Goal: Use online tool/utility: Use online tool/utility

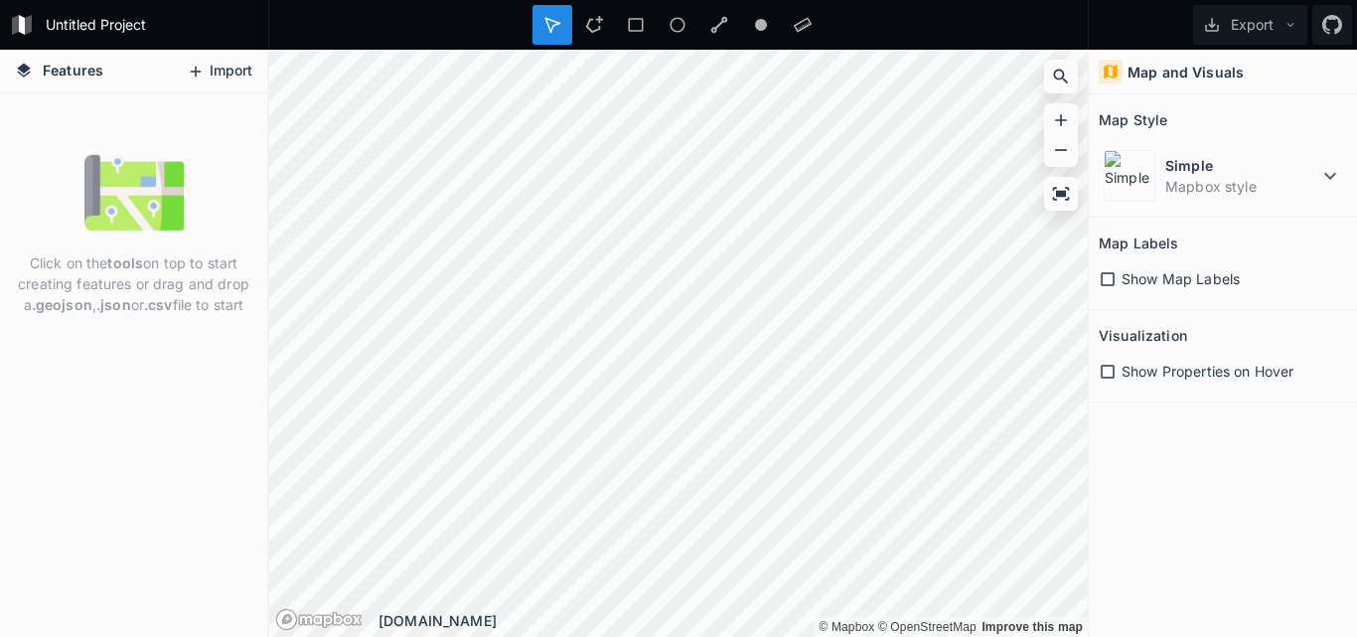
click at [225, 67] on button "Import" at bounding box center [219, 72] width 85 height 32
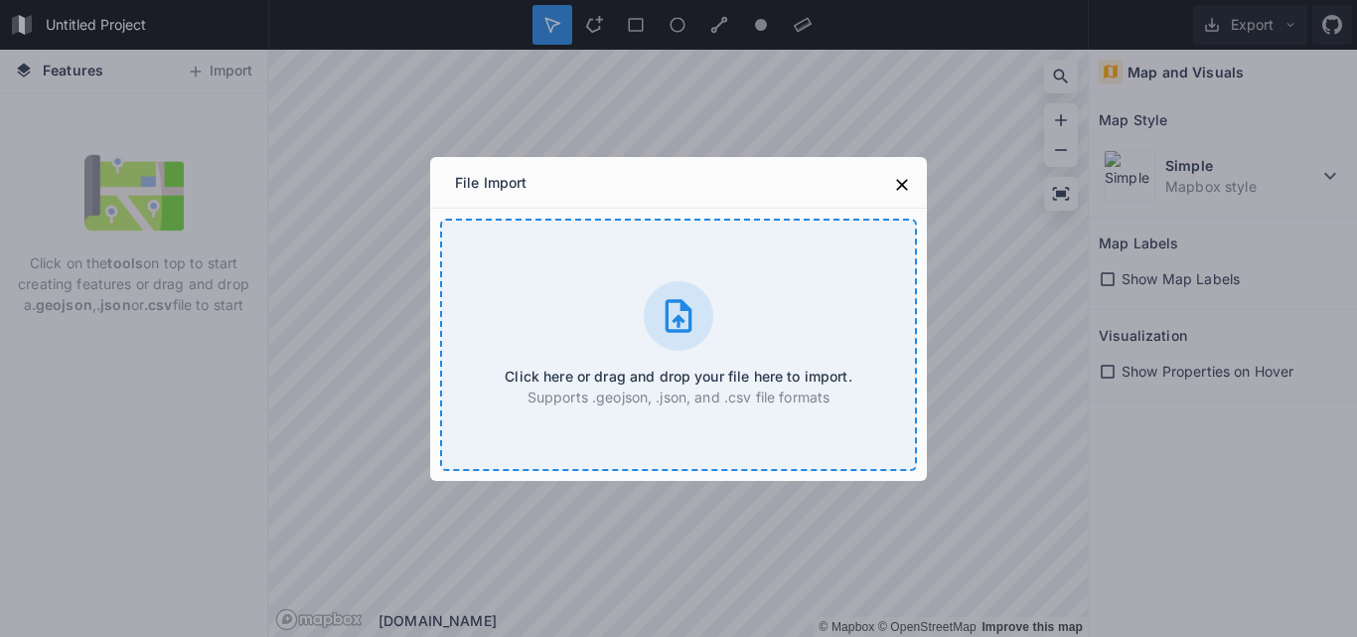
click at [673, 315] on icon at bounding box center [679, 316] width 40 height 40
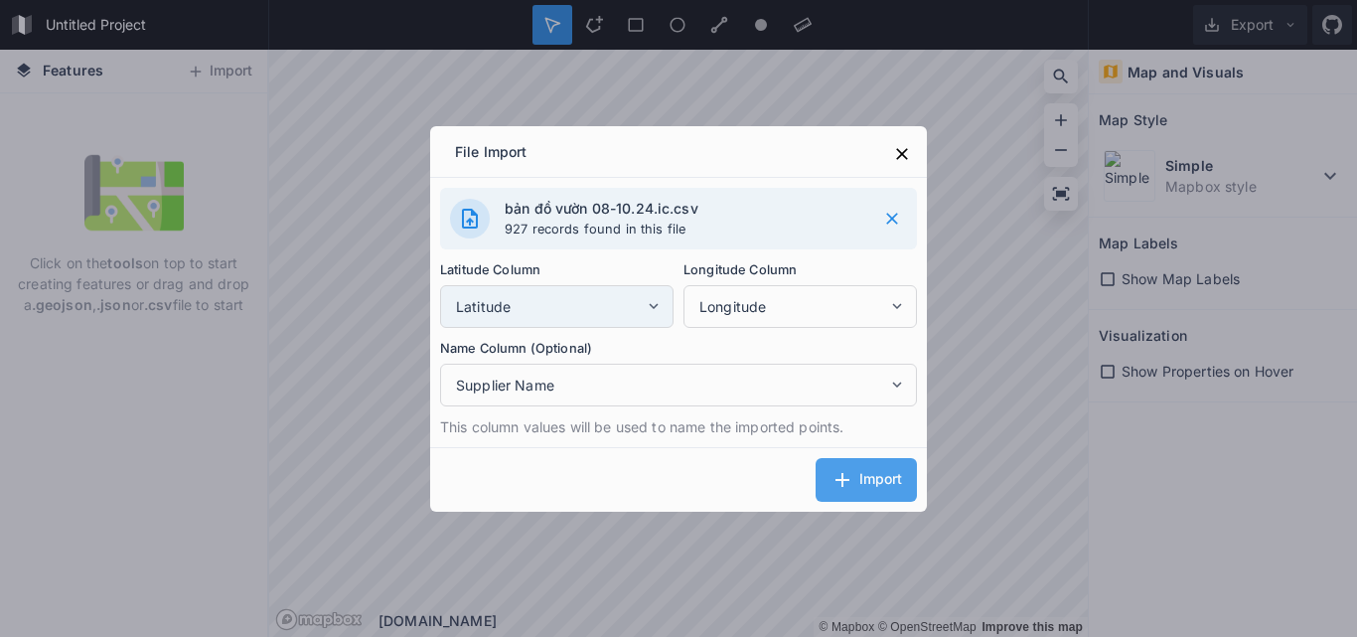
click at [657, 301] on icon at bounding box center [654, 306] width 18 height 18
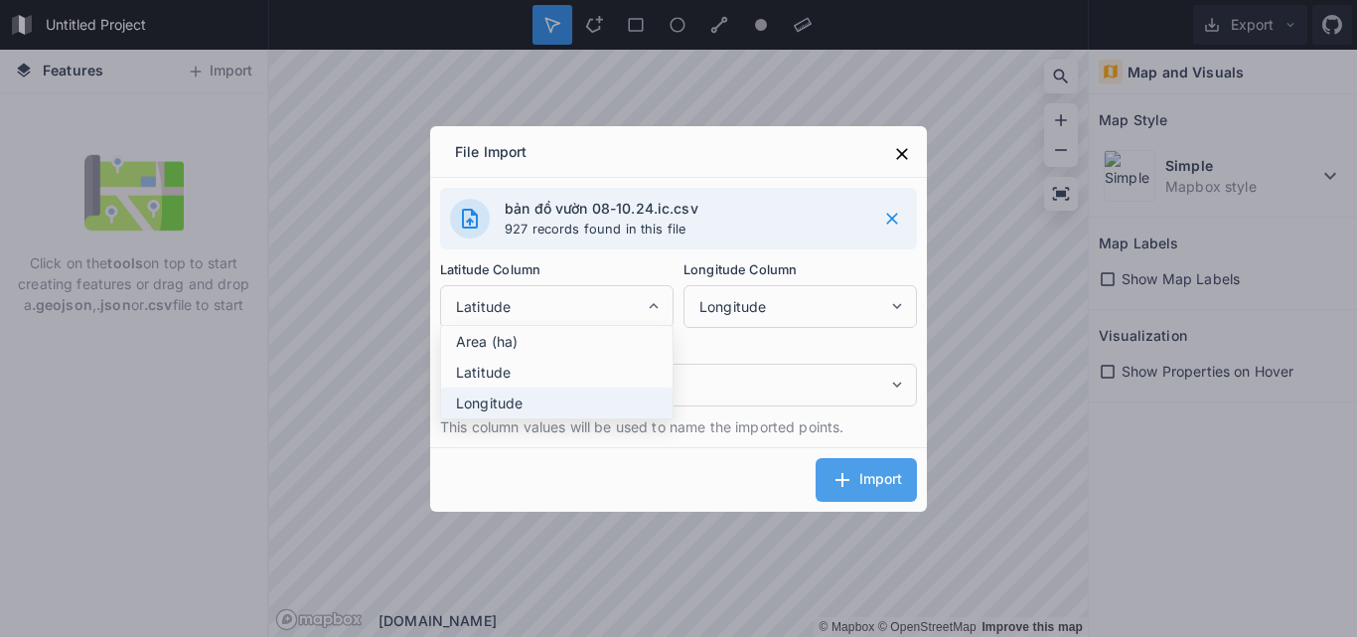
click at [571, 401] on span "Longitude" at bounding box center [562, 402] width 212 height 21
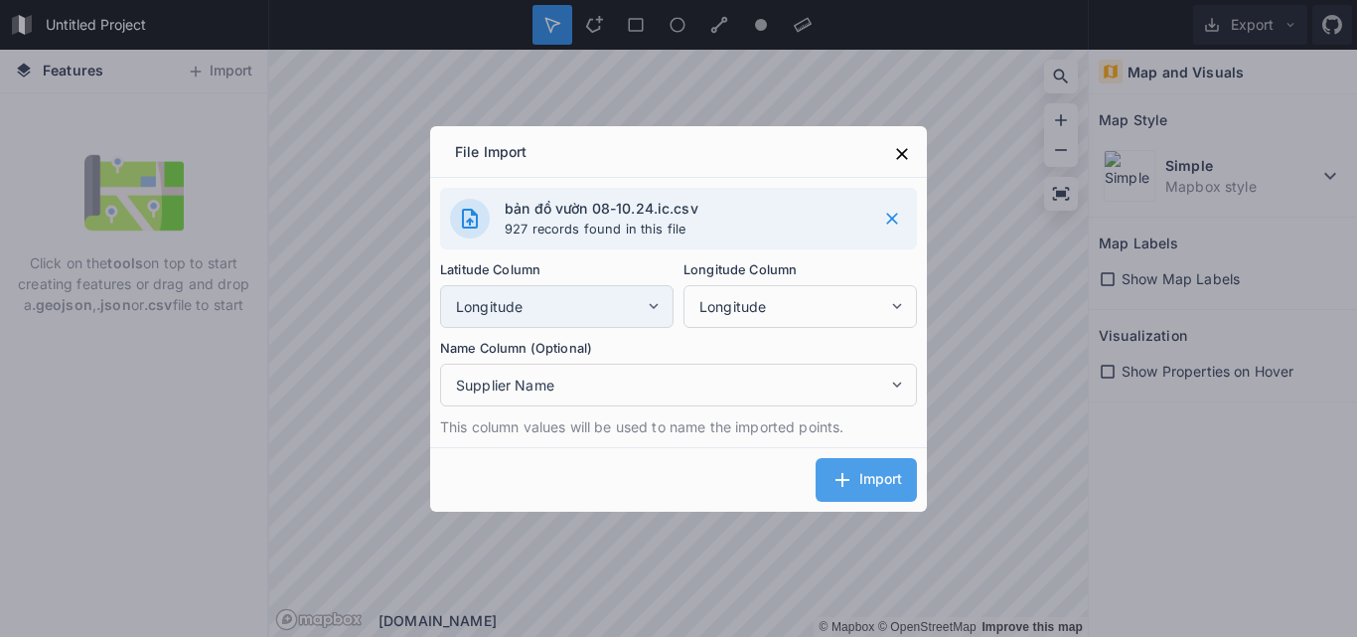
click at [649, 299] on icon at bounding box center [654, 306] width 18 height 18
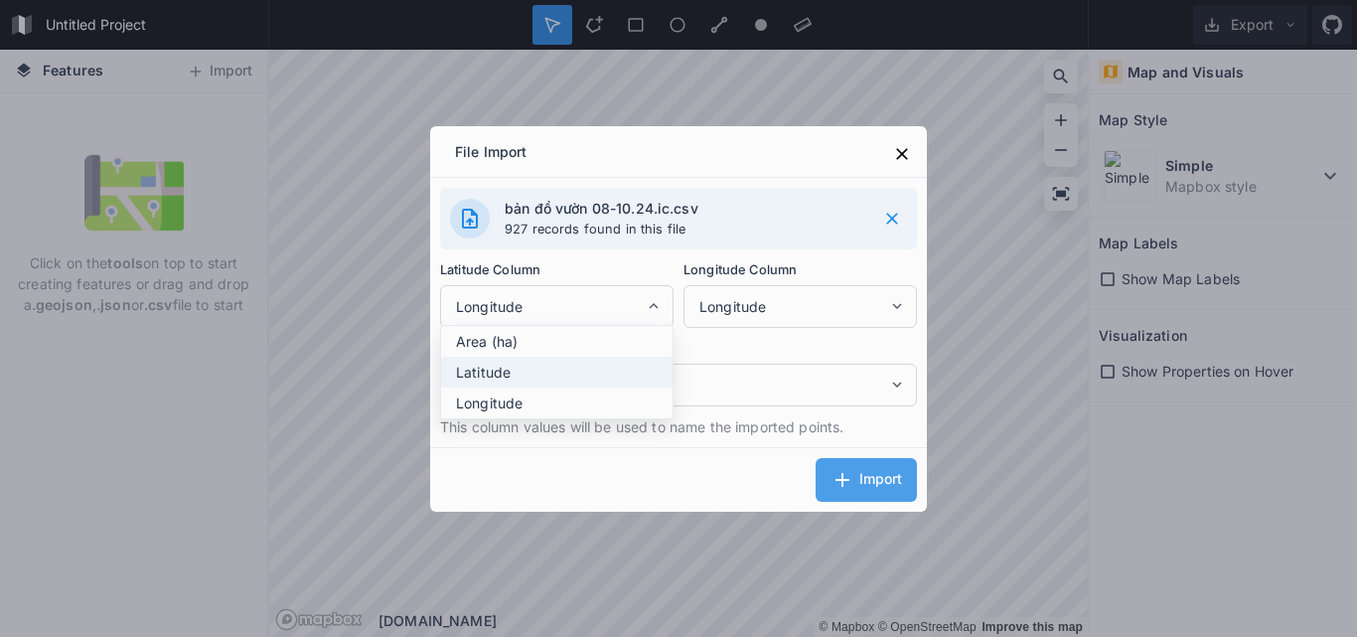
click at [496, 371] on span "Latitude" at bounding box center [562, 372] width 212 height 21
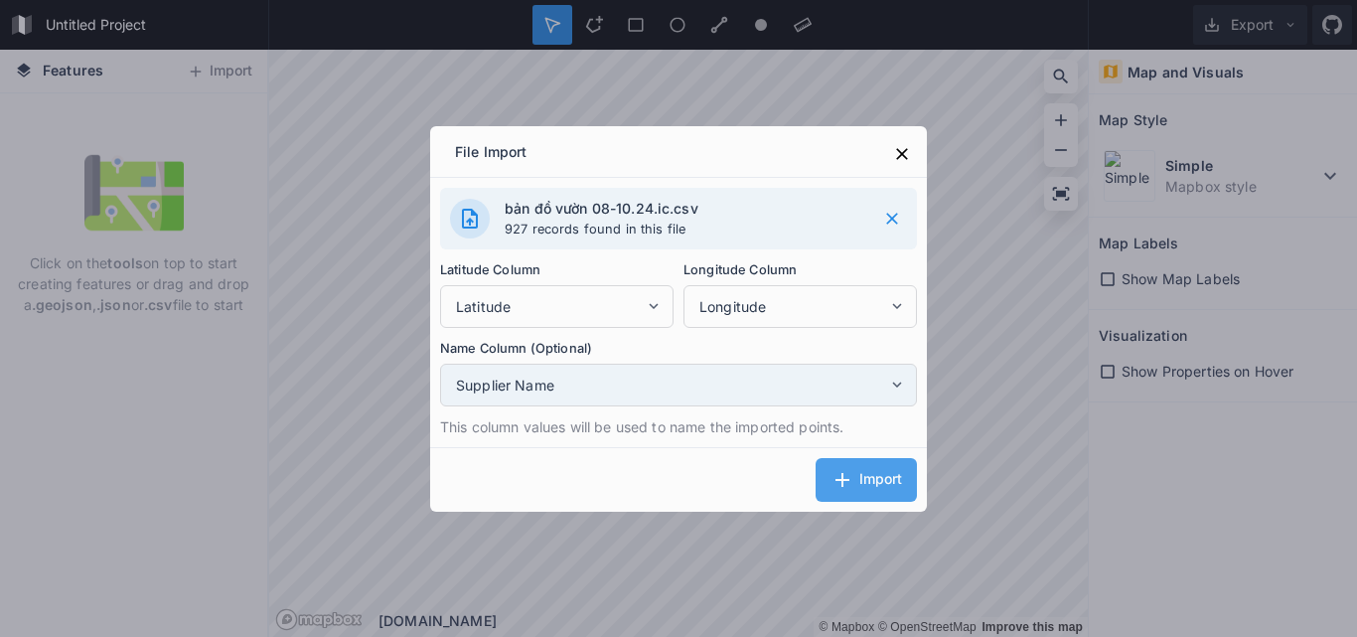
click at [896, 387] on icon at bounding box center [897, 384] width 18 height 18
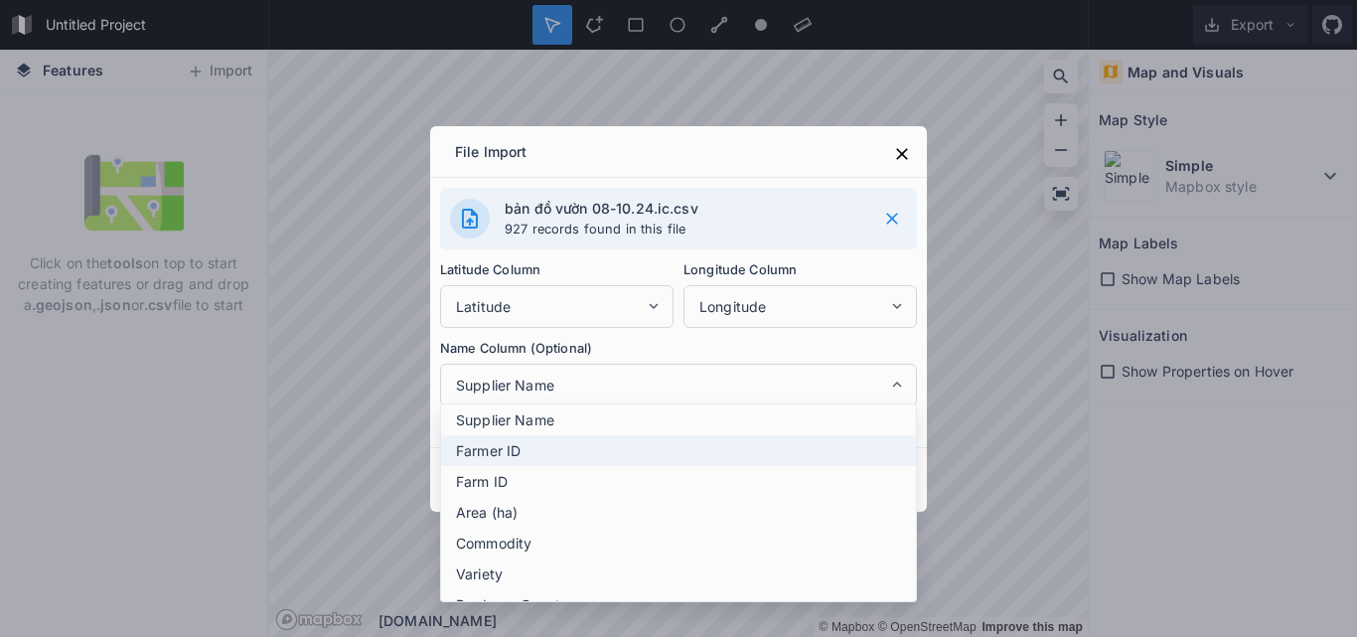
click at [522, 446] on span "Farmer ID" at bounding box center [683, 450] width 455 height 21
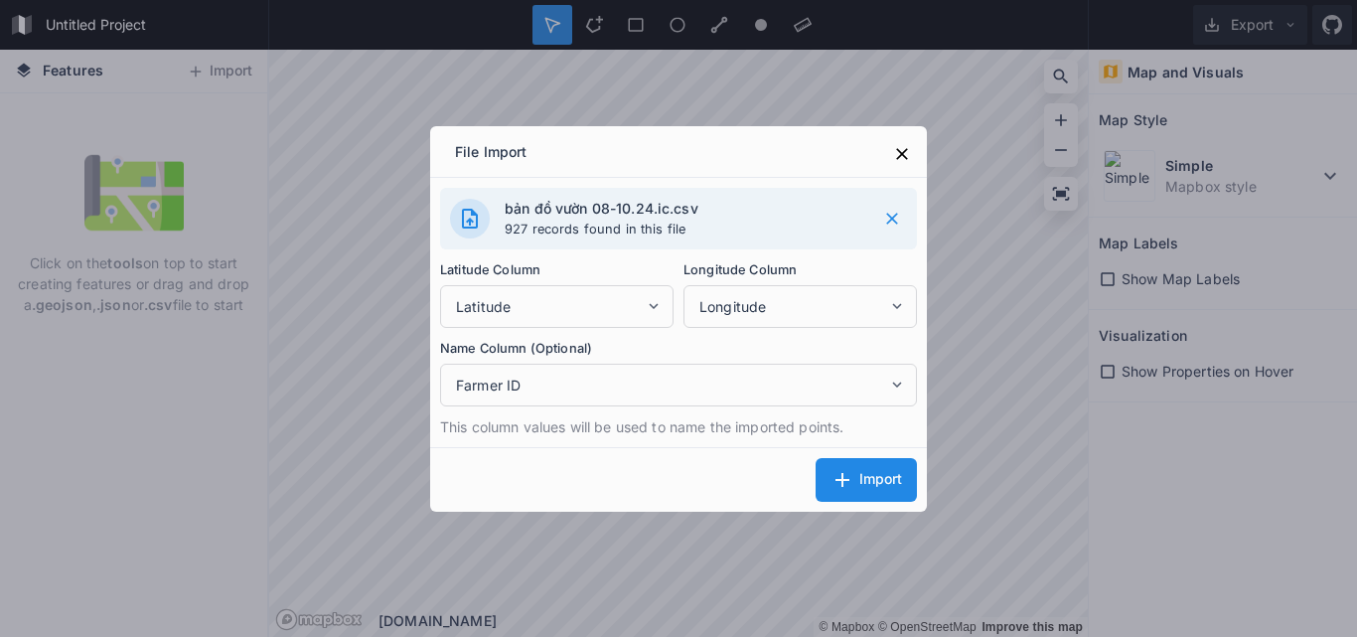
click at [871, 477] on span "Import" at bounding box center [880, 479] width 43 height 16
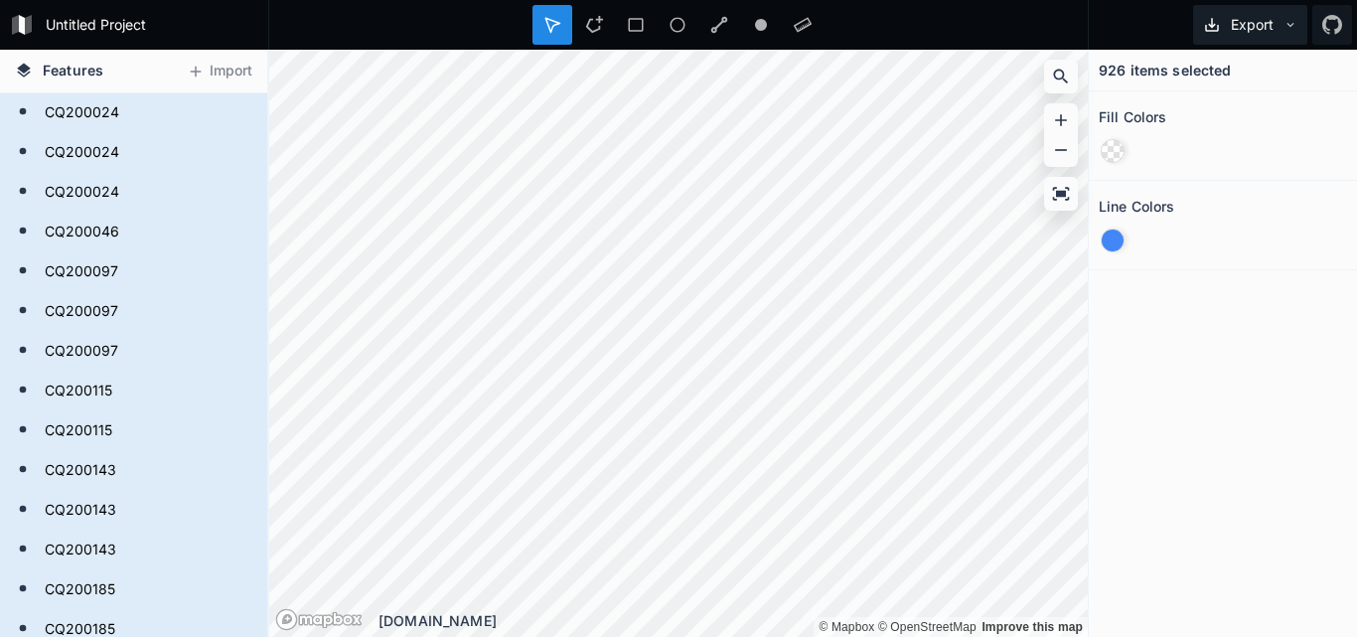
click at [1208, 21] on icon at bounding box center [1212, 25] width 18 height 18
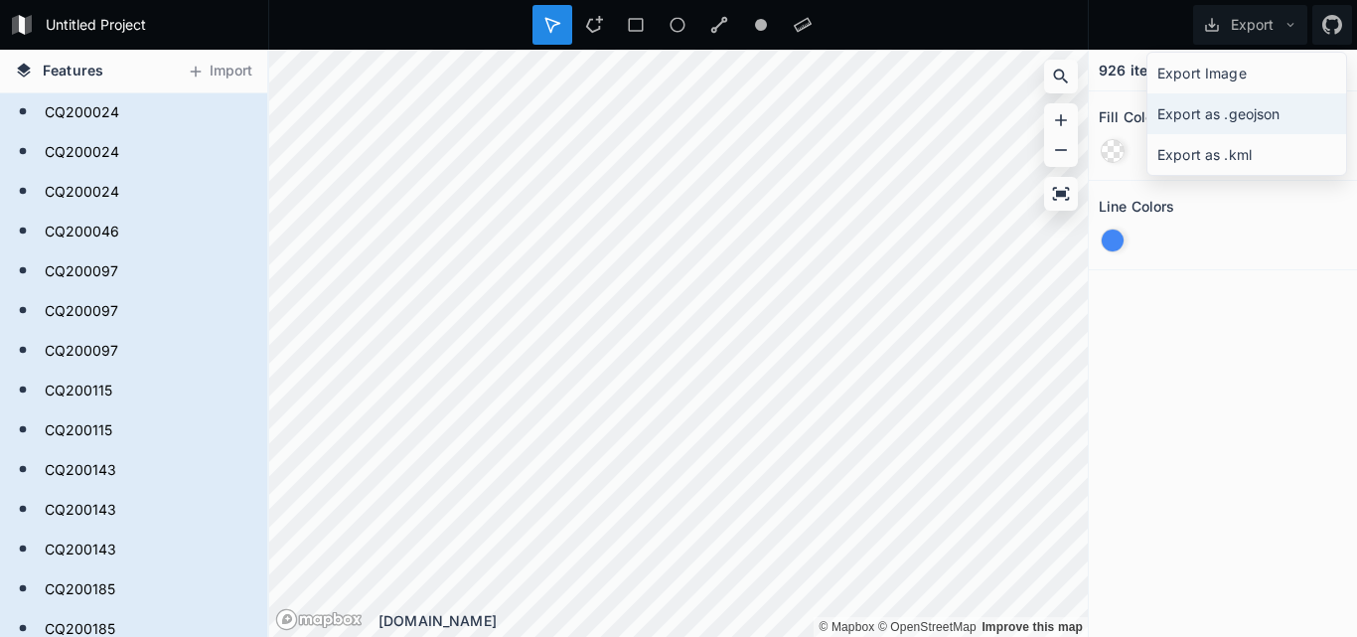
click at [1220, 113] on div "Export as .geojson" at bounding box center [1246, 113] width 199 height 41
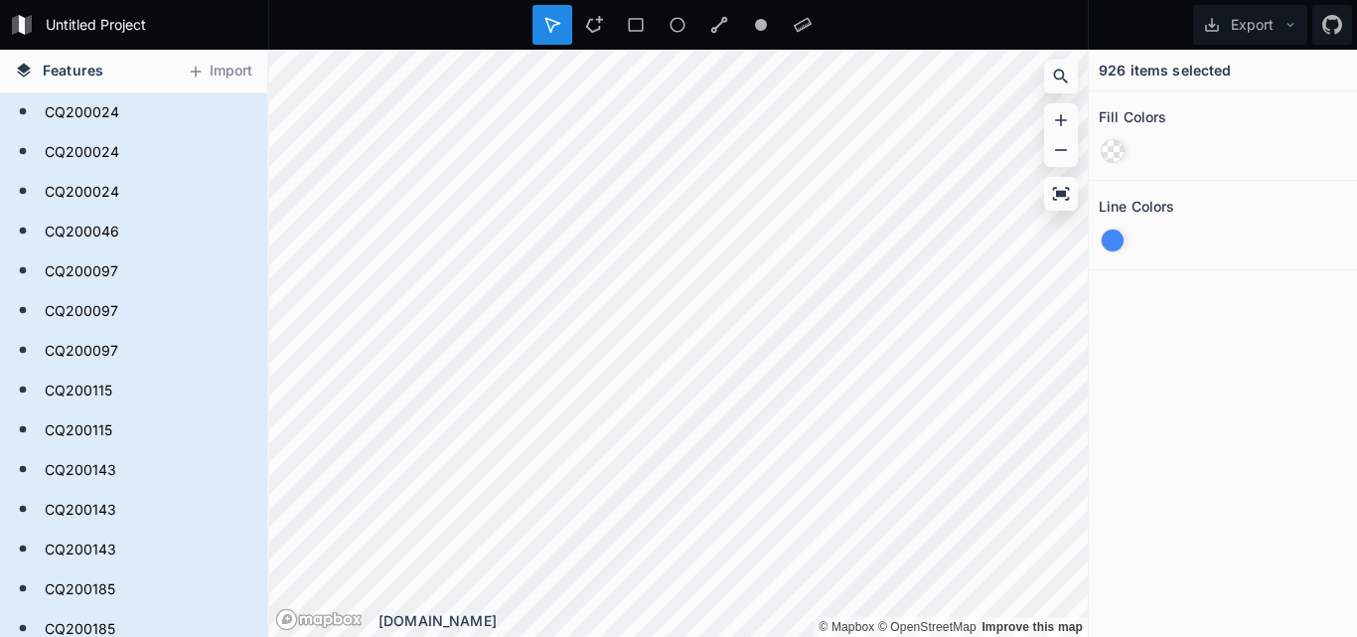
click at [1214, 425] on div "926 items selected Fill Colors Line Colors" at bounding box center [1223, 343] width 268 height 587
